Goal: Register for event/course

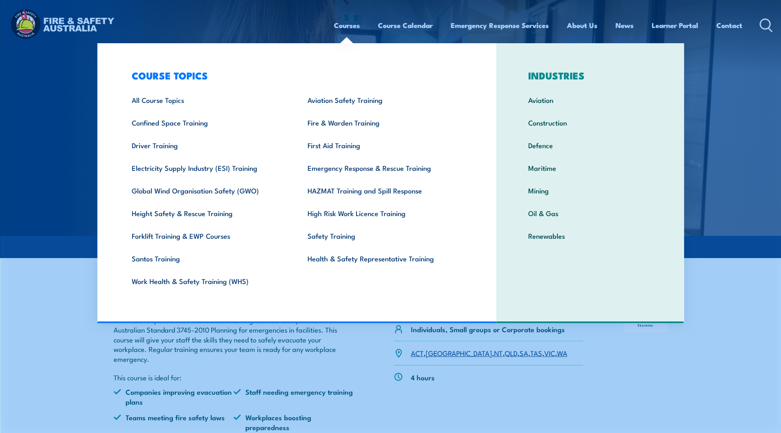
click at [352, 21] on link "Courses" at bounding box center [347, 25] width 26 height 22
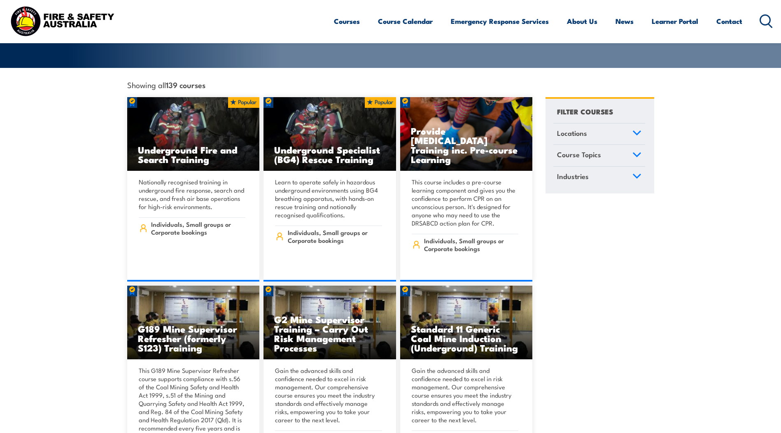
scroll to position [124, 0]
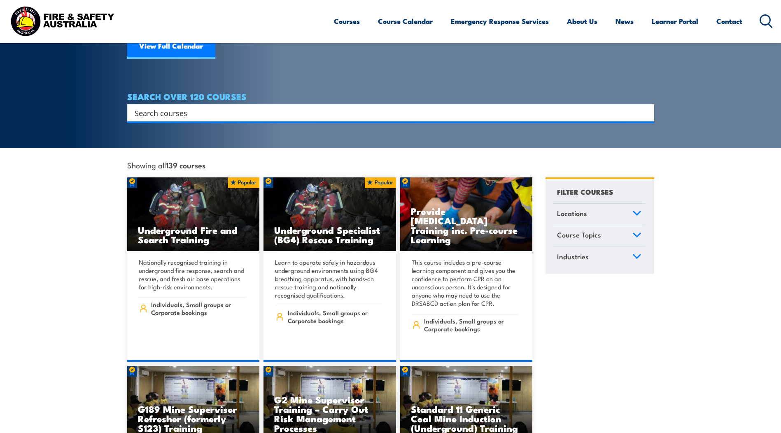
click at [636, 211] on icon at bounding box center [636, 213] width 7 height 4
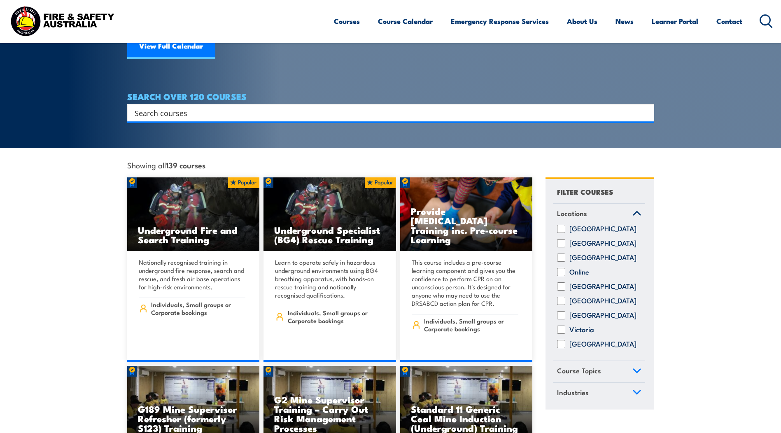
click at [560, 326] on input "Victoria" at bounding box center [561, 330] width 8 height 8
checkbox input "true"
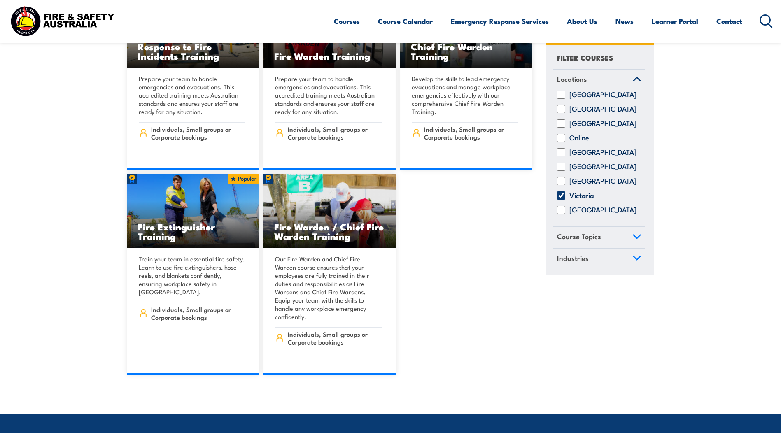
scroll to position [7091, 0]
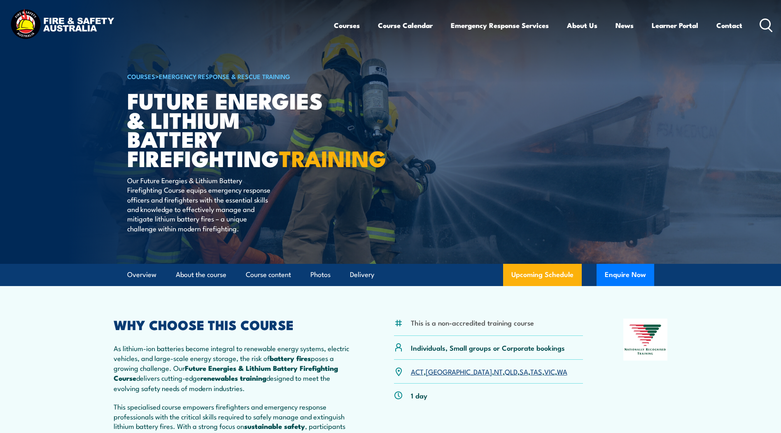
click at [38, 354] on section "This is a non-accredited training course Individuals, Small groups or Corporate…" at bounding box center [390, 424] width 781 height 277
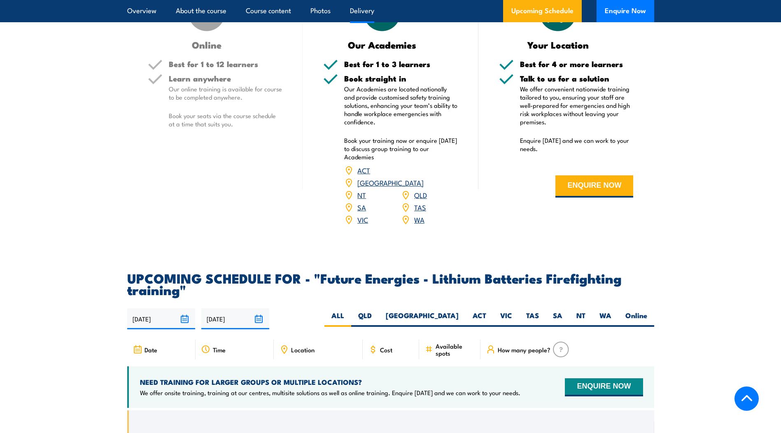
scroll to position [1277, 0]
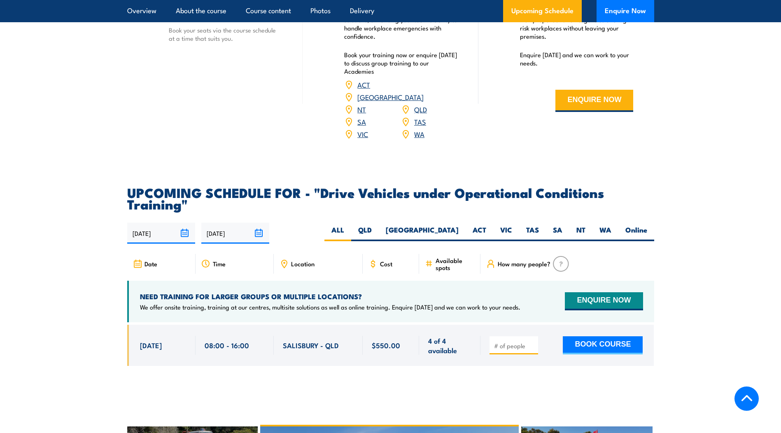
scroll to position [1194, 0]
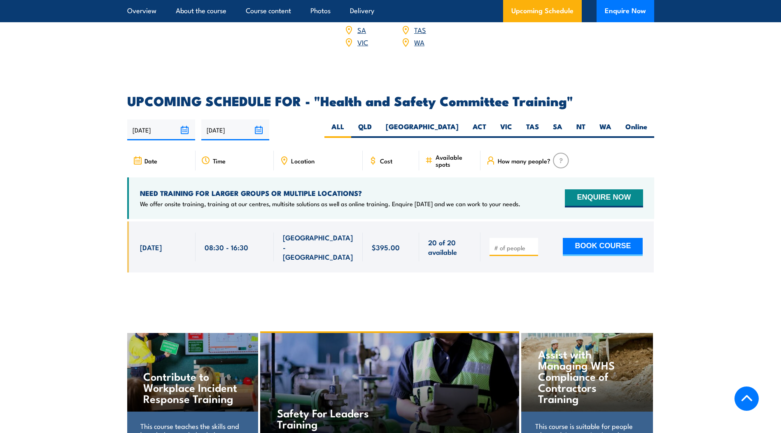
scroll to position [1277, 0]
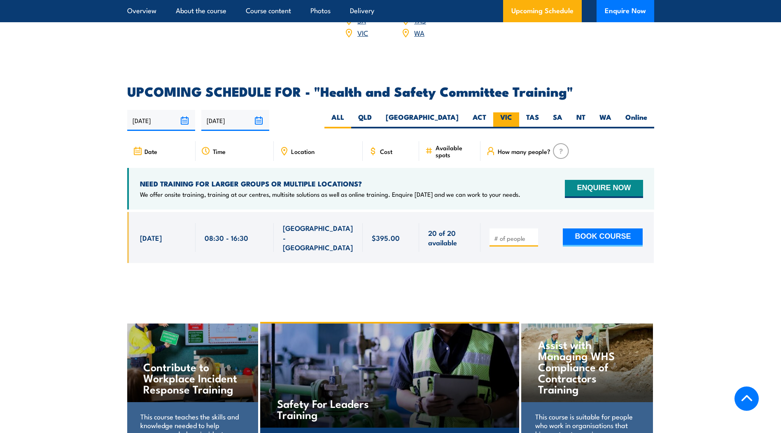
click at [504, 112] on label "VIC" at bounding box center [506, 120] width 26 height 16
click at [512, 112] on input "VIC" at bounding box center [514, 114] width 5 height 5
radio input "true"
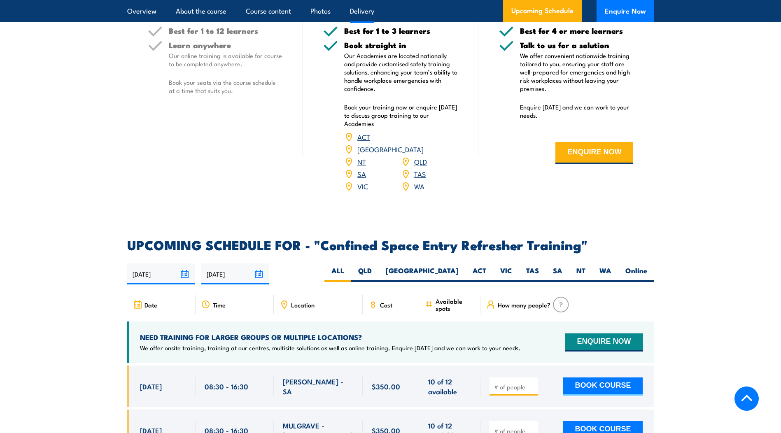
scroll to position [1318, 0]
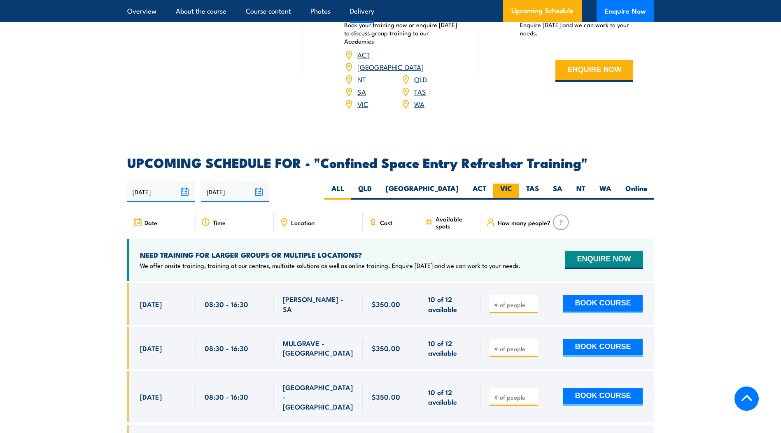
click at [506, 184] on label "VIC" at bounding box center [506, 192] width 26 height 16
click at [512, 184] on input "VIC" at bounding box center [514, 186] width 5 height 5
radio input "true"
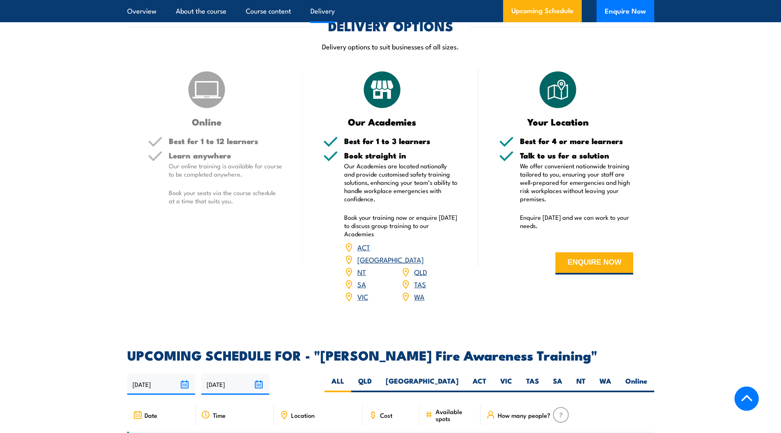
scroll to position [1112, 0]
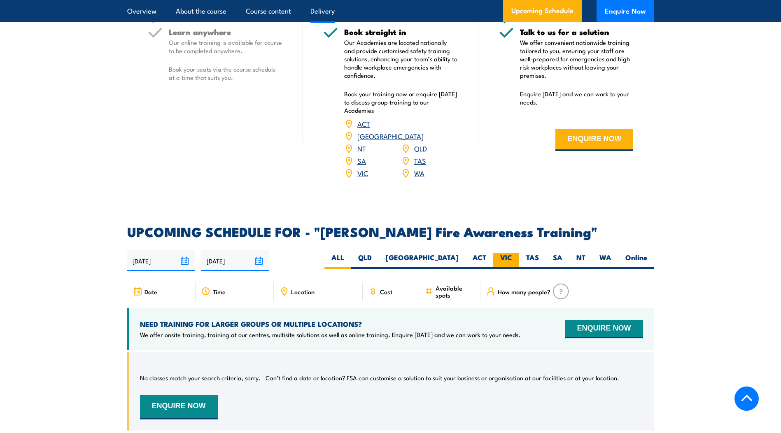
click at [505, 253] on label "VIC" at bounding box center [506, 261] width 26 height 16
click at [512, 253] on input "VIC" at bounding box center [514, 255] width 5 height 5
radio input "true"
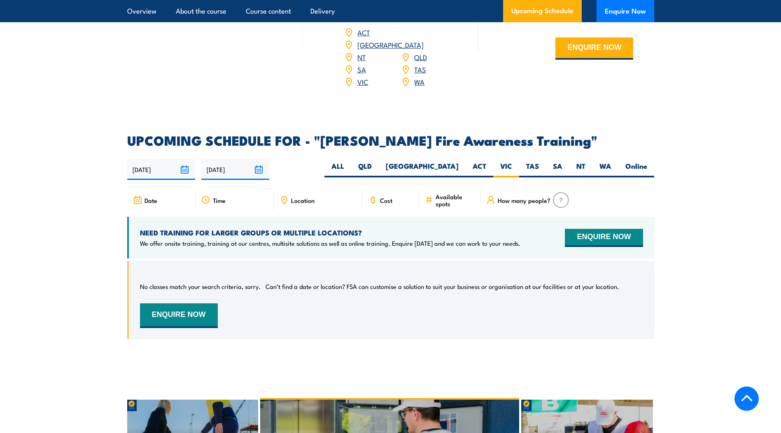
scroll to position [1235, 0]
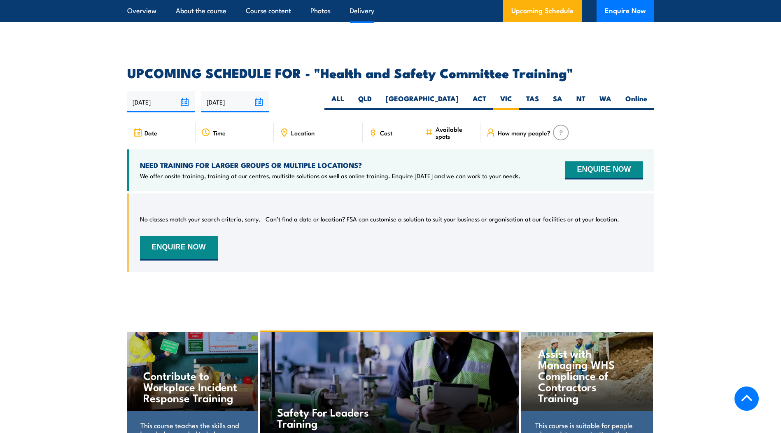
scroll to position [1349, 0]
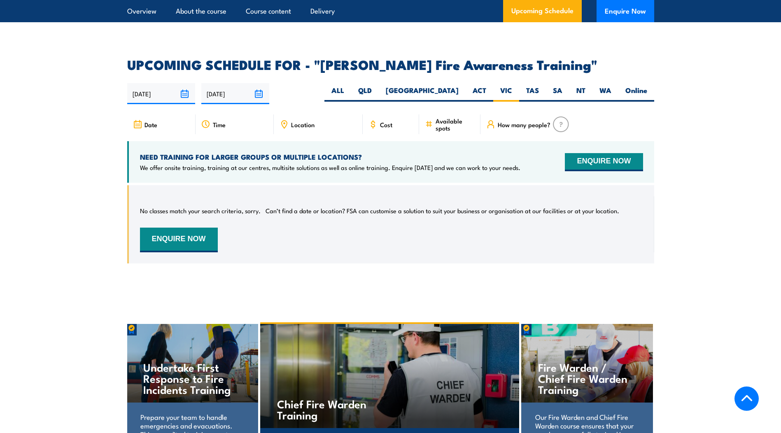
scroll to position [1316, 0]
